Goal: Task Accomplishment & Management: Use online tool/utility

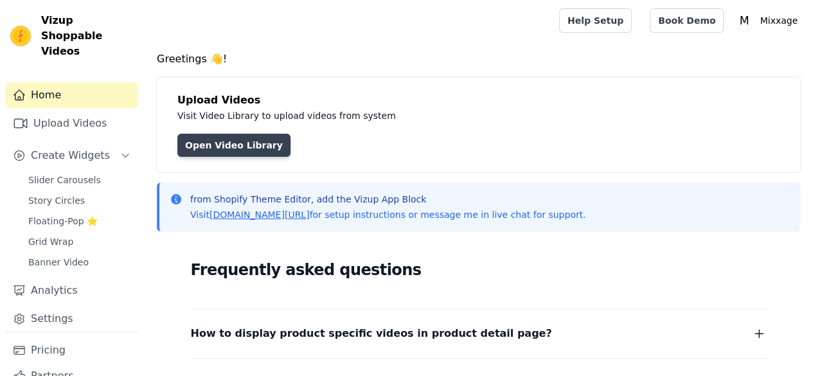
click at [231, 146] on link "Open Video Library" at bounding box center [233, 145] width 113 height 23
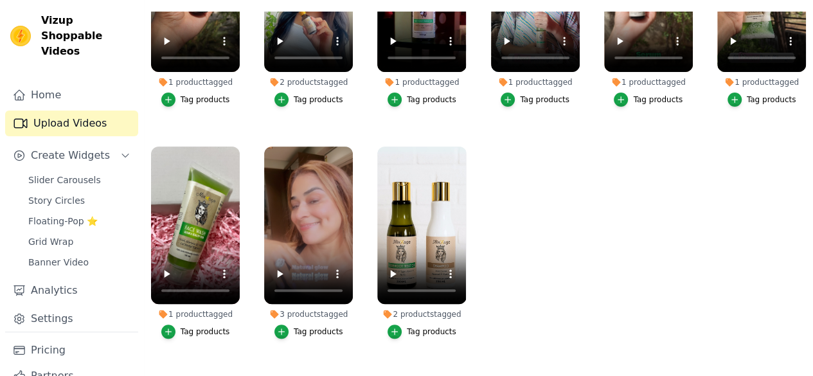
scroll to position [118, 0]
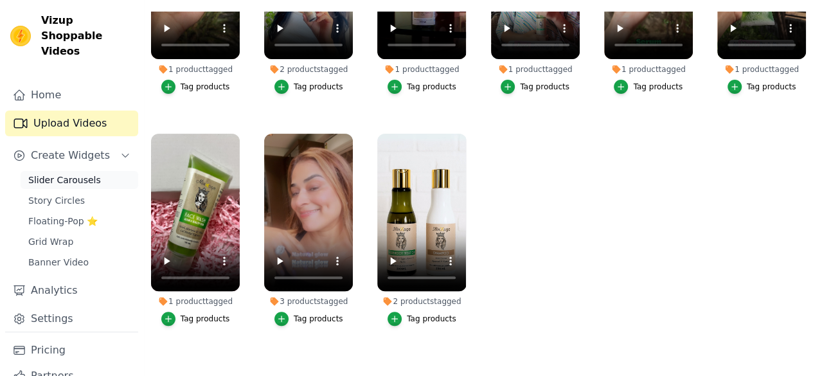
click at [73, 173] on span "Slider Carousels" at bounding box center [64, 179] width 73 height 13
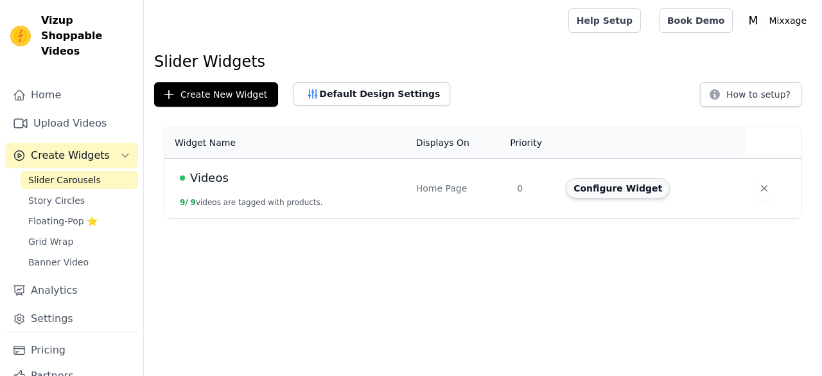
click at [582, 179] on button "Configure Widget" at bounding box center [618, 188] width 104 height 21
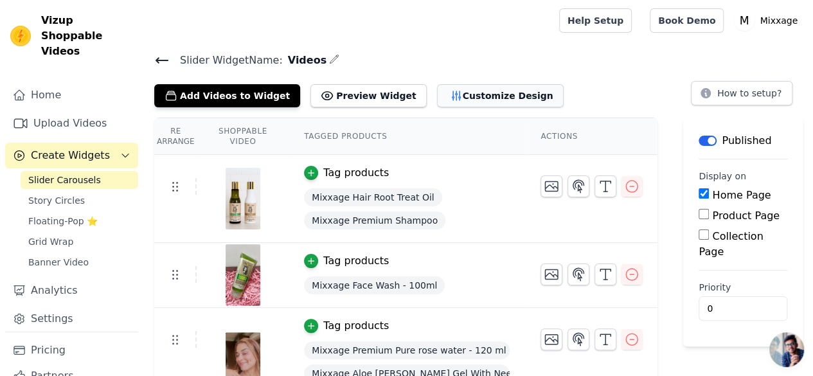
click at [438, 93] on button "Customize Design" at bounding box center [500, 95] width 127 height 23
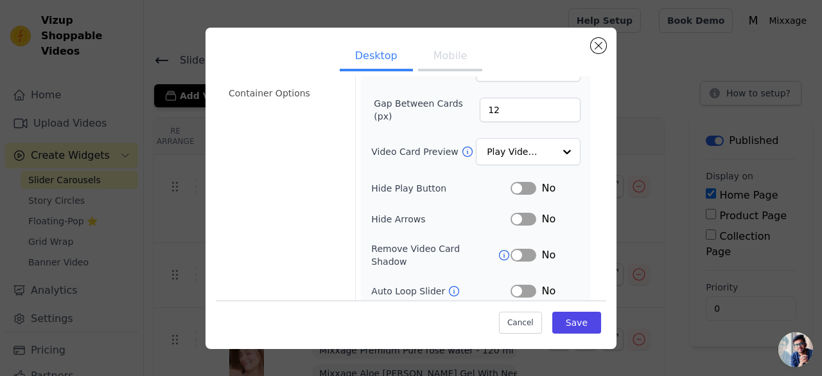
scroll to position [120, 0]
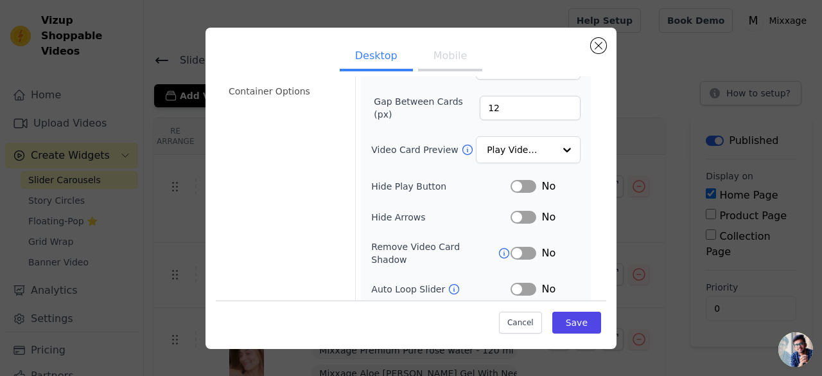
click at [442, 57] on button "Mobile" at bounding box center [450, 57] width 64 height 28
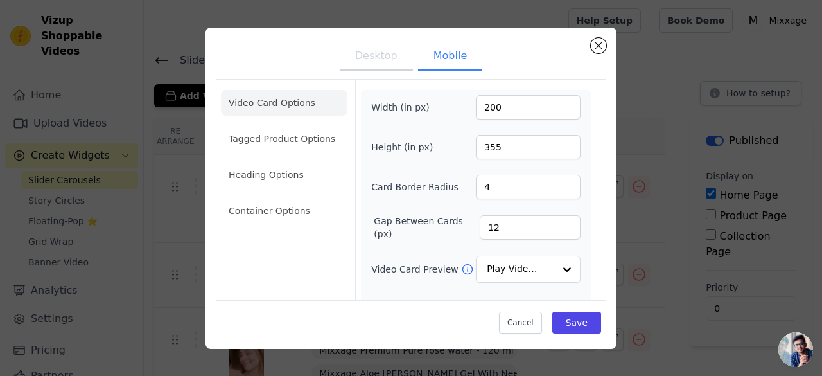
click at [368, 60] on button "Desktop" at bounding box center [376, 57] width 73 height 28
click at [446, 48] on button "Mobile" at bounding box center [450, 57] width 64 height 28
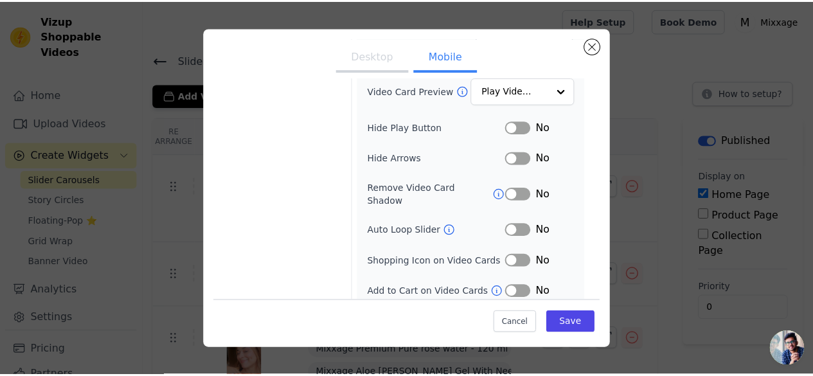
scroll to position [205, 0]
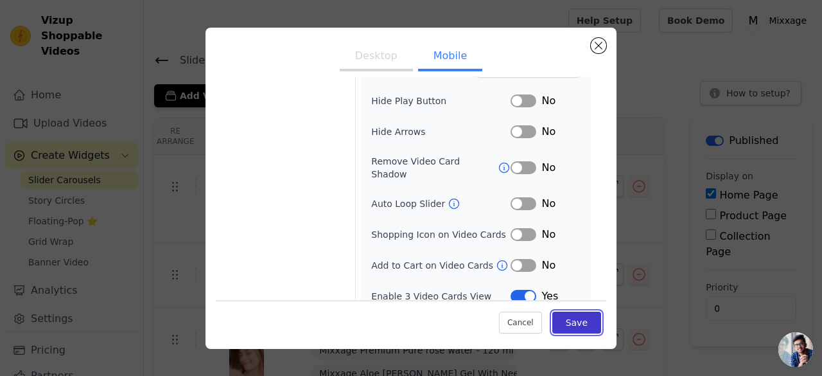
click at [560, 315] on button "Save" at bounding box center [577, 323] width 49 height 22
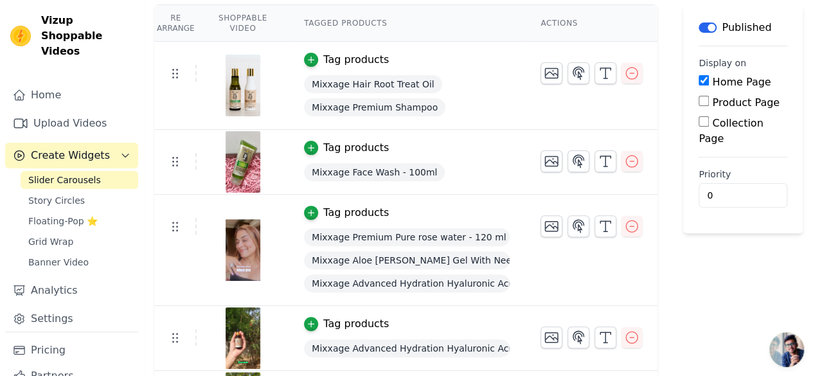
scroll to position [0, 0]
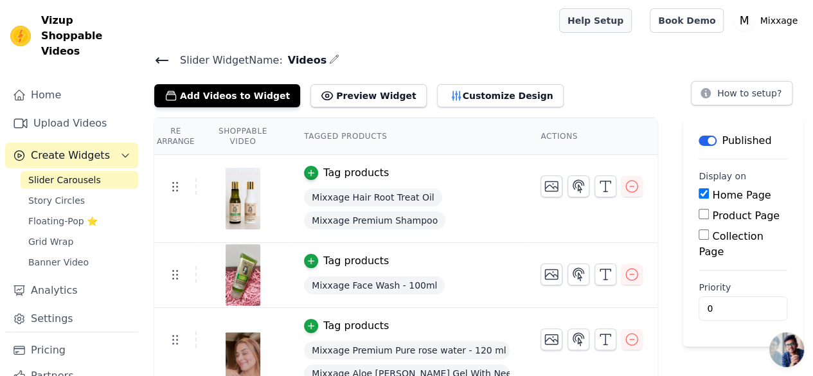
click at [598, 28] on link "Help Setup" at bounding box center [595, 20] width 73 height 24
